Goal: Task Accomplishment & Management: Complete application form

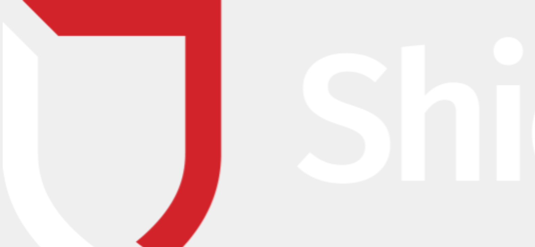
type input "[PERSON_NAME]"
type input "fgfg"
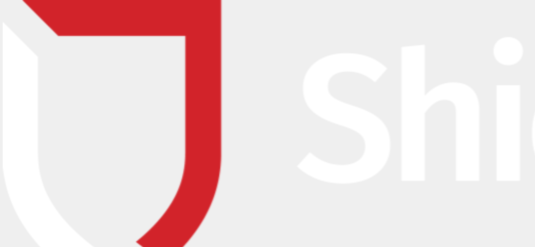
type input "[EMAIL_ADDRESS][DOMAIN_NAME]"
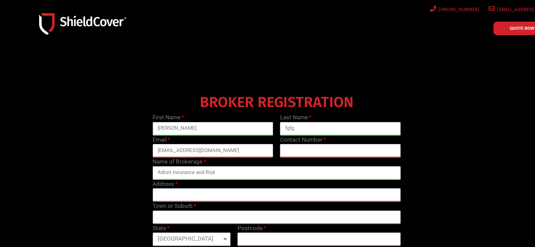
type input "Adroit Insurance and Risk"
click at [161, 193] on input "text" at bounding box center [277, 195] width 249 height 14
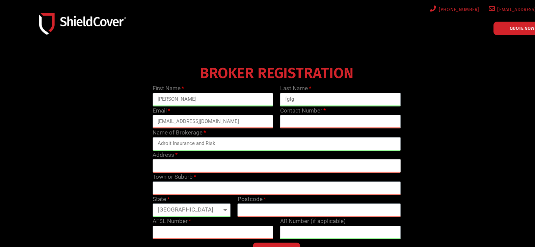
scroll to position [68, 0]
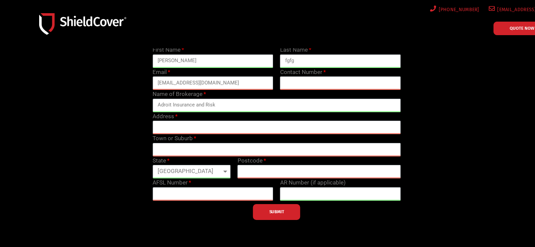
click at [223, 172] on select "[GEOGRAPHIC_DATA] [GEOGRAPHIC_DATA] [GEOGRAPHIC_DATA] [GEOGRAPHIC_DATA] [GEOGRA…" at bounding box center [192, 172] width 78 height 14
select select "VIC"
click at [153, 165] on select "[GEOGRAPHIC_DATA] [GEOGRAPHIC_DATA] [GEOGRAPHIC_DATA] [GEOGRAPHIC_DATA] [GEOGRA…" at bounding box center [192, 172] width 78 height 14
click at [143, 61] on div "BROKER REGISTRATION First Name [PERSON_NAME] Last Name fgfg Email [EMAIL_ADDRES…" at bounding box center [277, 122] width 510 height 196
drag, startPoint x: 296, startPoint y: 57, endPoint x: 276, endPoint y: 61, distance: 19.9
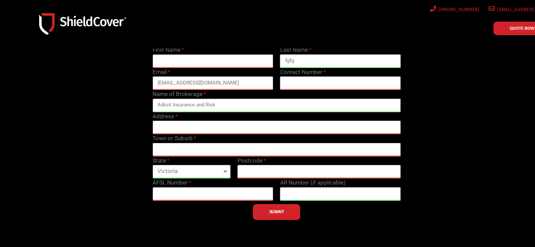
click at [276, 61] on div "First Name Last Name fgfg Email [EMAIL_ADDRESS][DOMAIN_NAME] Contact Number Nam…" at bounding box center [276, 133] width 255 height 174
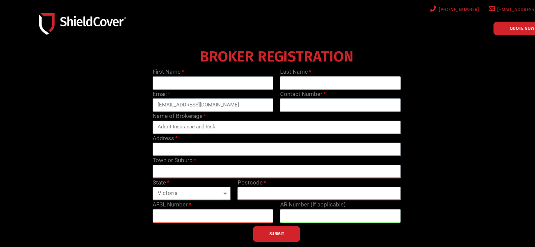
scroll to position [34, 0]
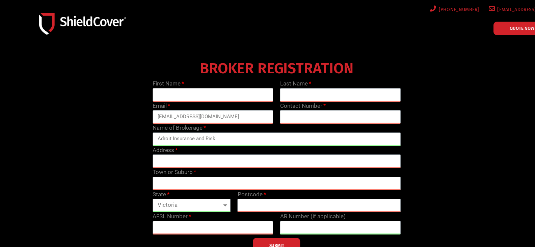
click at [163, 94] on input "text" at bounding box center [213, 95] width 121 height 14
type input "[PERSON_NAME]"
click at [310, 92] on input "text" at bounding box center [340, 95] width 121 height 14
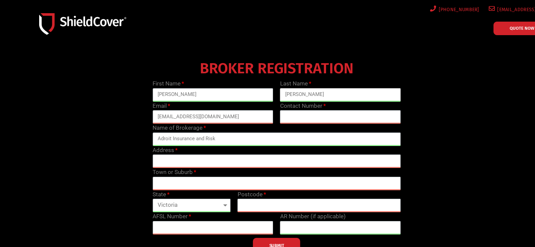
type input "[PERSON_NAME]"
paste input "VILLAGE LIFESTYLE U R21 [STREET_ADDRESS]"
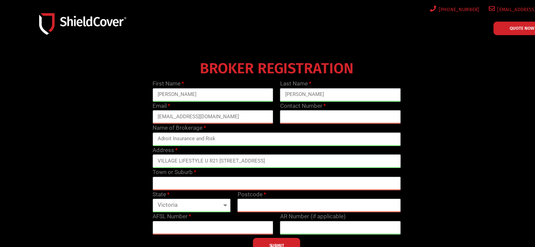
click at [257, 160] on input "VILLAGE LIFESTYLE U R21 [STREET_ADDRESS]" at bounding box center [277, 161] width 249 height 14
drag, startPoint x: 257, startPoint y: 160, endPoint x: 286, endPoint y: 159, distance: 29.4
click at [286, 159] on input "VILLAGE LIFESTYLE U R21 [STREET_ADDRESS]" at bounding box center [277, 161] width 249 height 14
type input "VILLAGE LIFESTYLE U R21 [STREET_ADDRESS]"
paste input "TRARALGON"
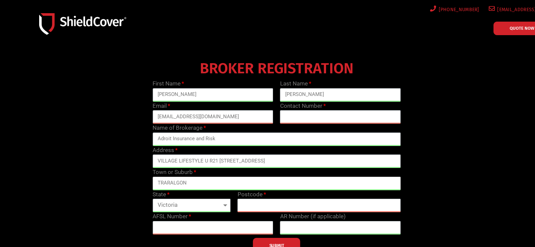
type input "TRARALGON"
drag, startPoint x: 258, startPoint y: 161, endPoint x: 329, endPoint y: 161, distance: 71.6
click at [329, 161] on input "VILLAGE LIFESTYLE U R21 [STREET_ADDRESS]" at bounding box center [277, 161] width 249 height 14
drag, startPoint x: 258, startPoint y: 162, endPoint x: 329, endPoint y: 161, distance: 71.6
click at [329, 161] on input "VILLAGE LIFESTYLE U R21 [STREET_ADDRESS]" at bounding box center [277, 161] width 249 height 14
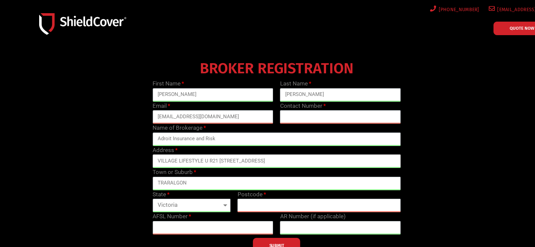
type input "VILLAGE LIFESTYLE U R21 [STREET_ADDRESS]"
click at [267, 208] on input "text" at bounding box center [319, 206] width 163 height 14
type input "3844"
